Goal: Download file/media

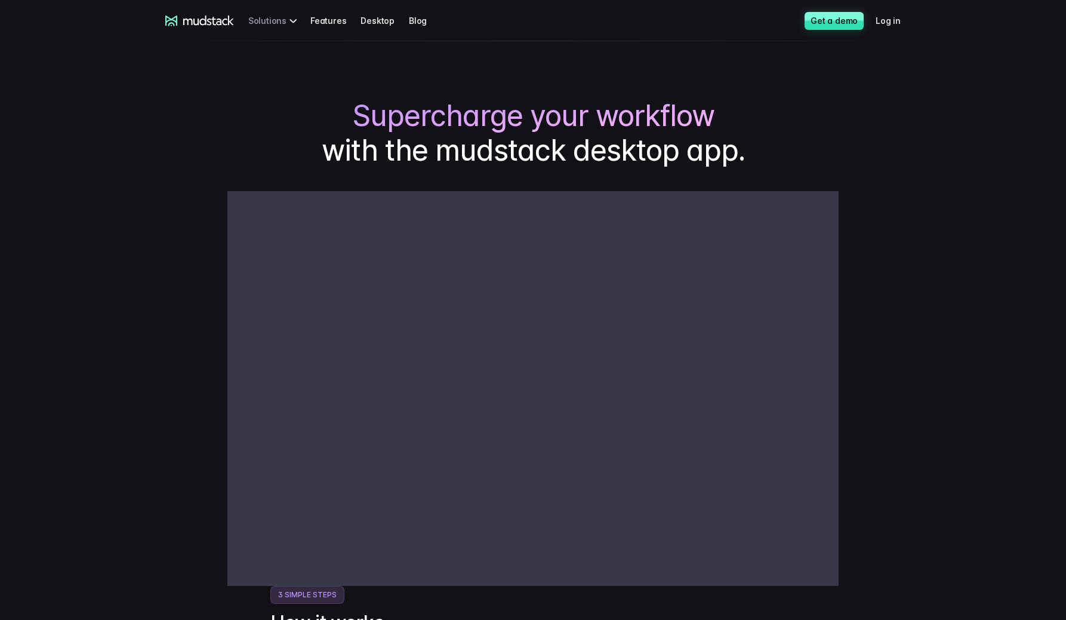
click at [285, 19] on div "Solutions" at bounding box center [274, 21] width 53 height 22
click at [290, 22] on div "Solutions" at bounding box center [274, 21] width 53 height 22
click at [287, 20] on div "Solutions" at bounding box center [274, 21] width 53 height 22
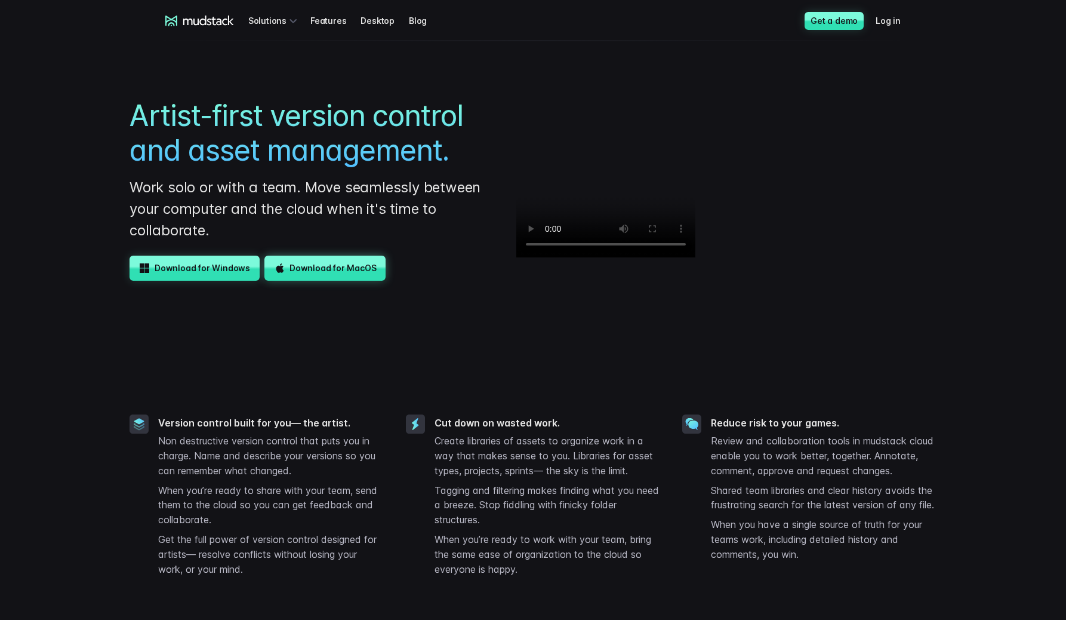
click at [319, 256] on link "Download for MacOS" at bounding box center [325, 268] width 121 height 25
